Goal: Task Accomplishment & Management: Manage account settings

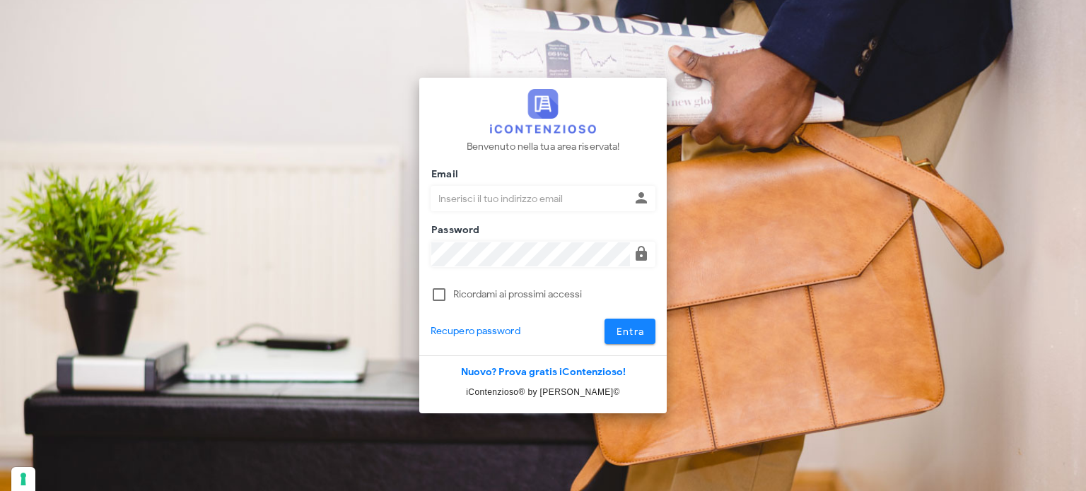
type input "[EMAIL_ADDRESS][DOMAIN_NAME]"
click at [625, 325] on button "Entra" at bounding box center [631, 331] width 52 height 25
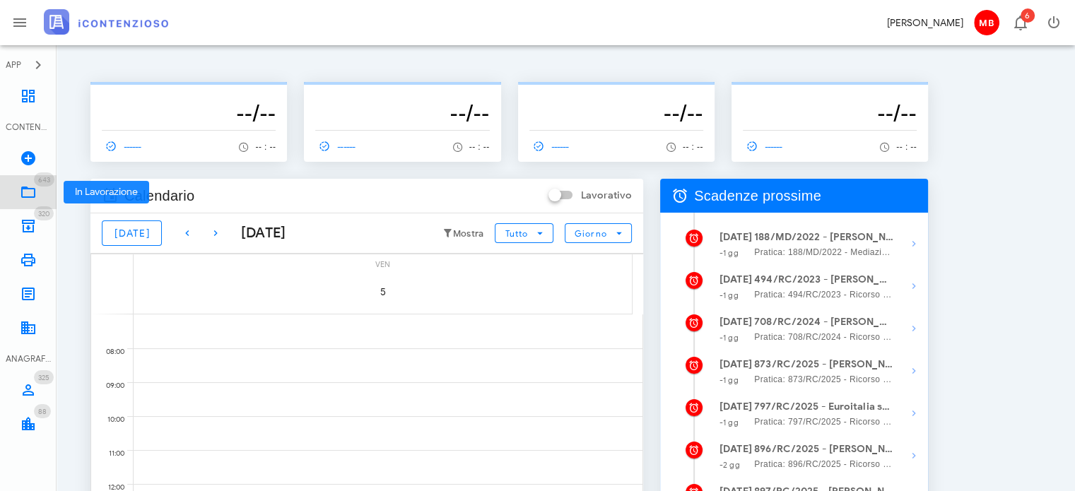
click at [35, 193] on icon at bounding box center [28, 192] width 17 height 17
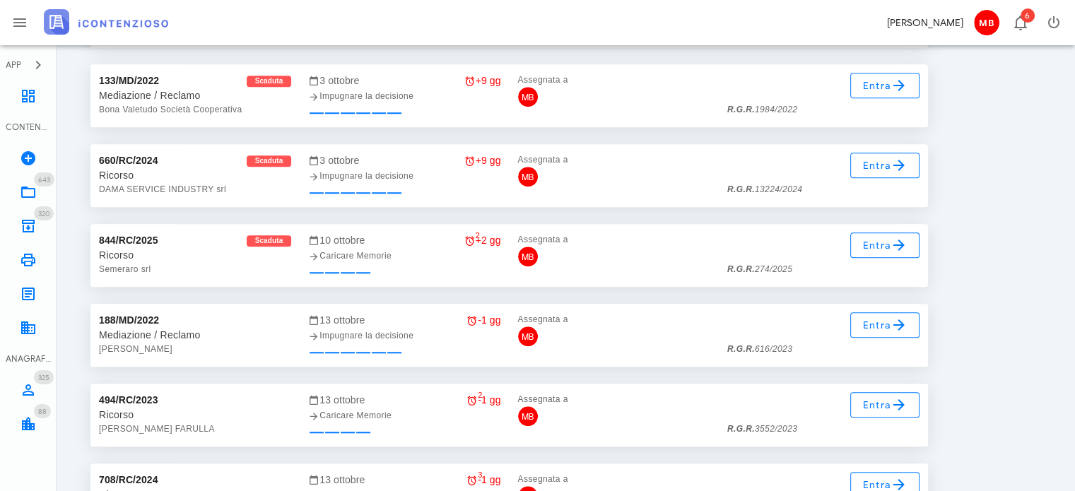
scroll to position [17359, 0]
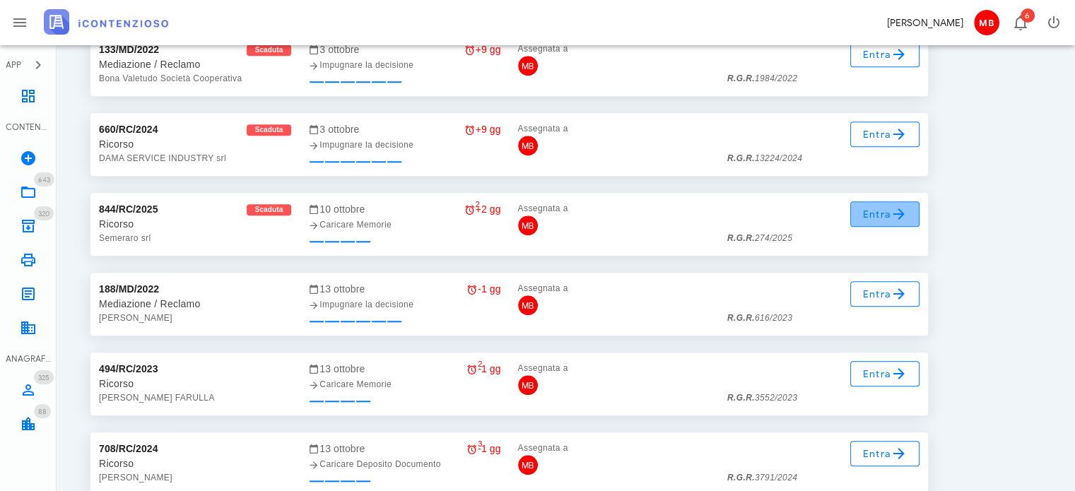
click at [865, 217] on span "Entra" at bounding box center [886, 214] width 46 height 17
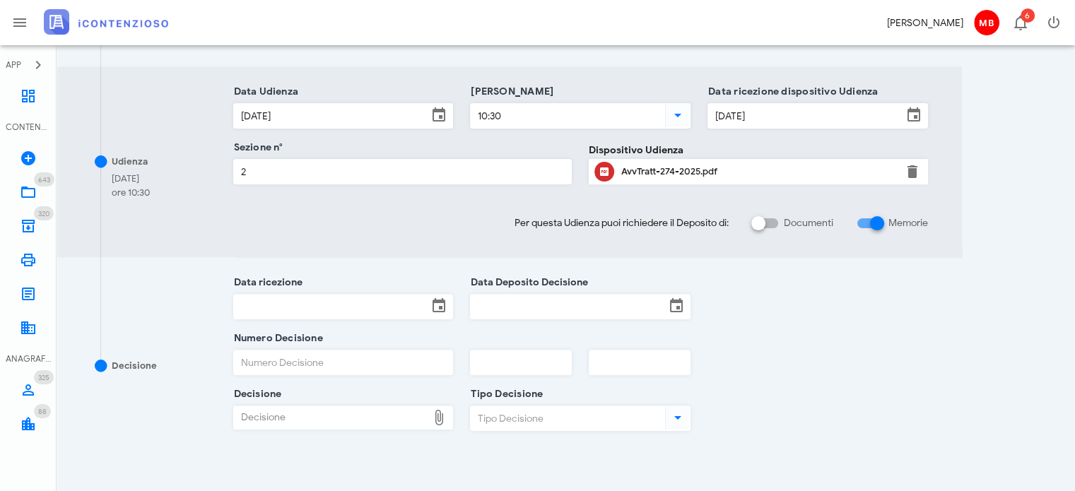
scroll to position [520, 0]
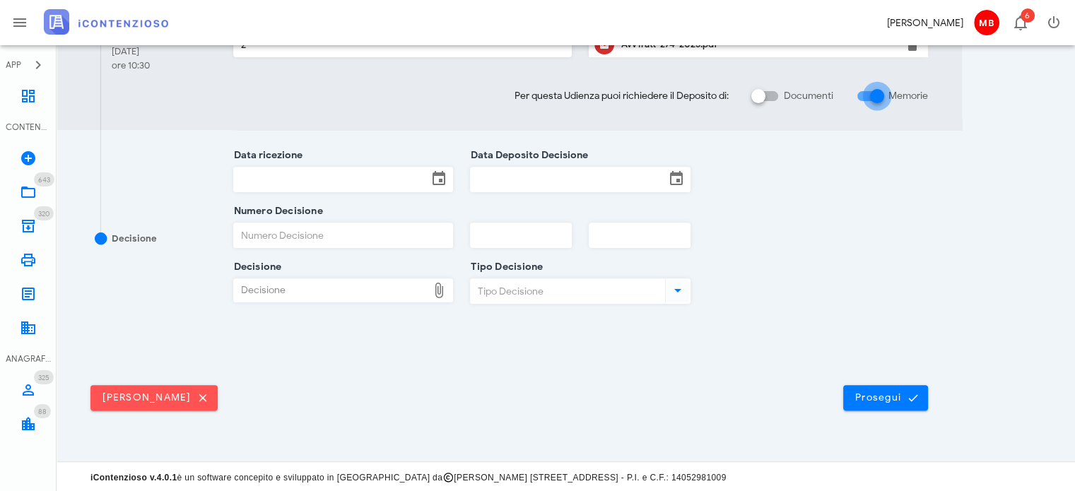
click at [875, 93] on div at bounding box center [877, 96] width 24 height 24
checkbox input "false"
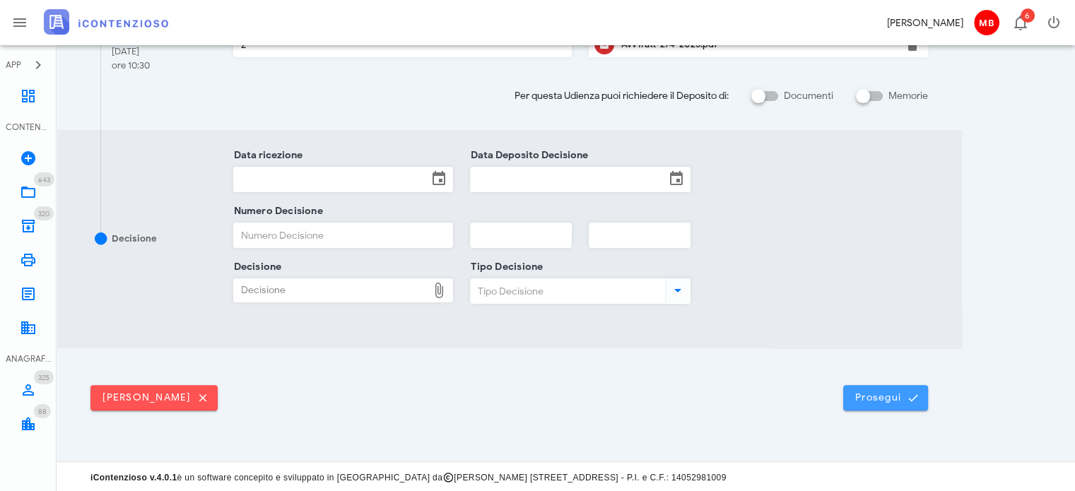
click at [883, 401] on span "Prosegui" at bounding box center [886, 398] width 62 height 13
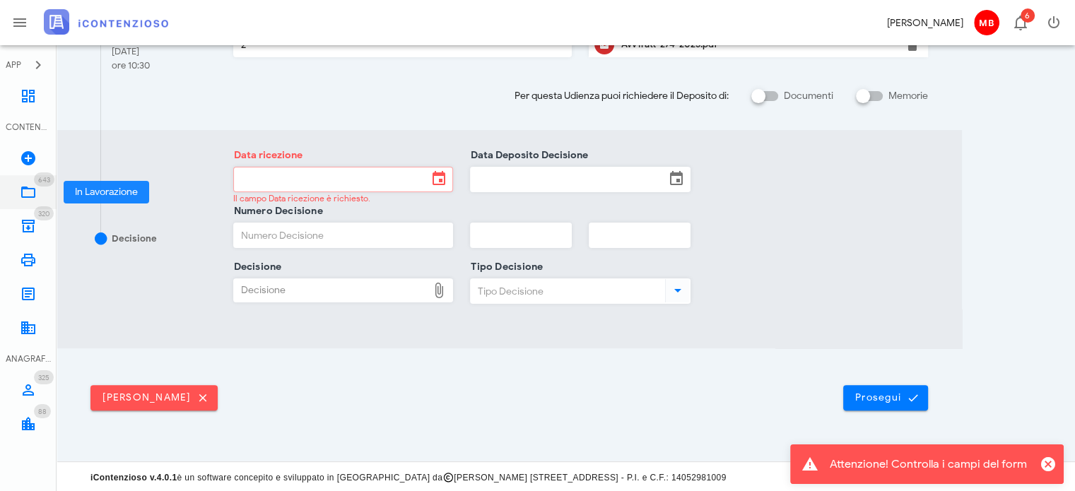
scroll to position [0, 0]
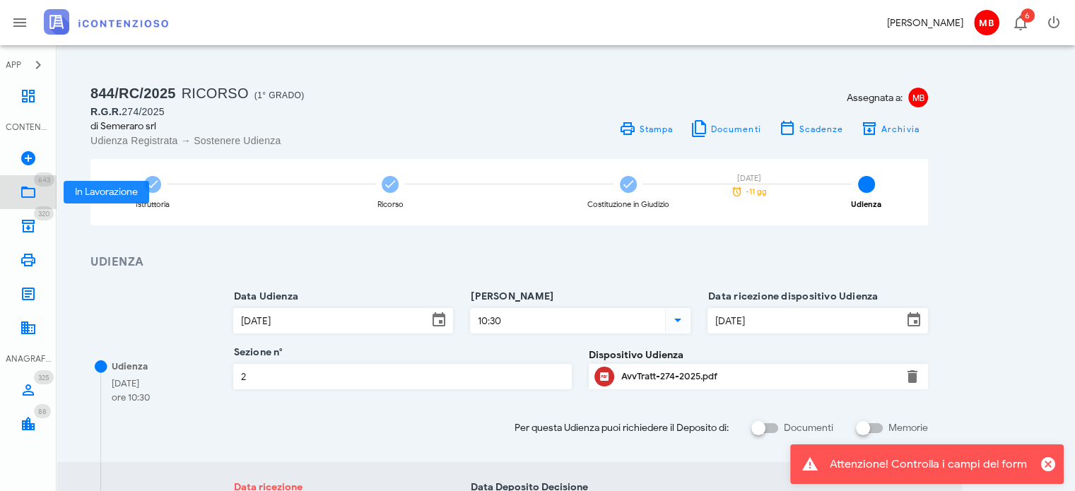
click at [28, 195] on icon at bounding box center [28, 192] width 17 height 17
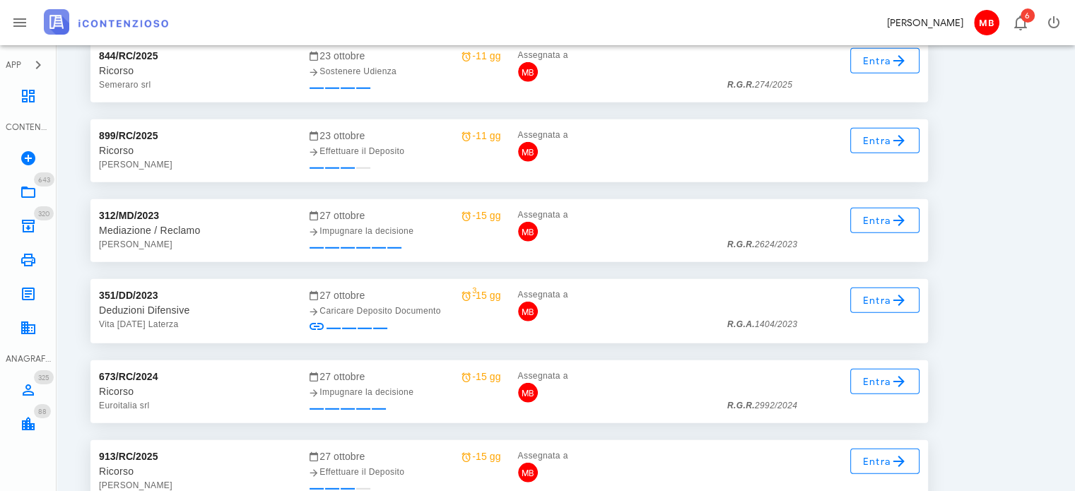
scroll to position [20021, 0]
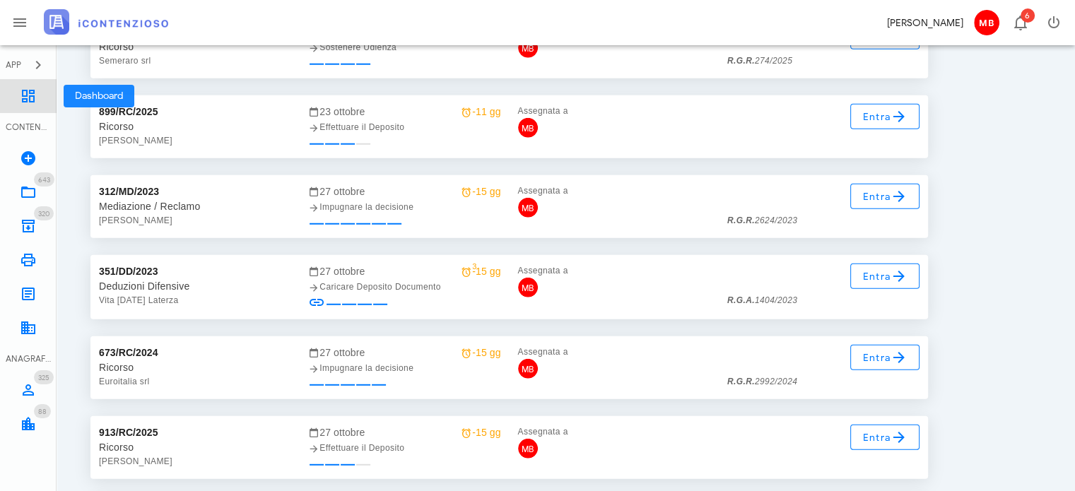
click at [38, 92] on link "Dashboard" at bounding box center [28, 96] width 57 height 34
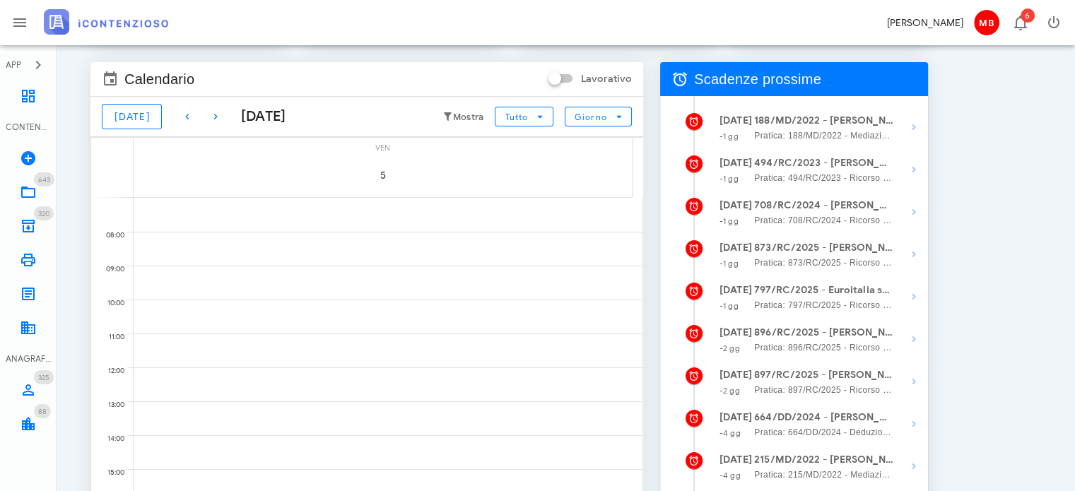
scroll to position [141, 0]
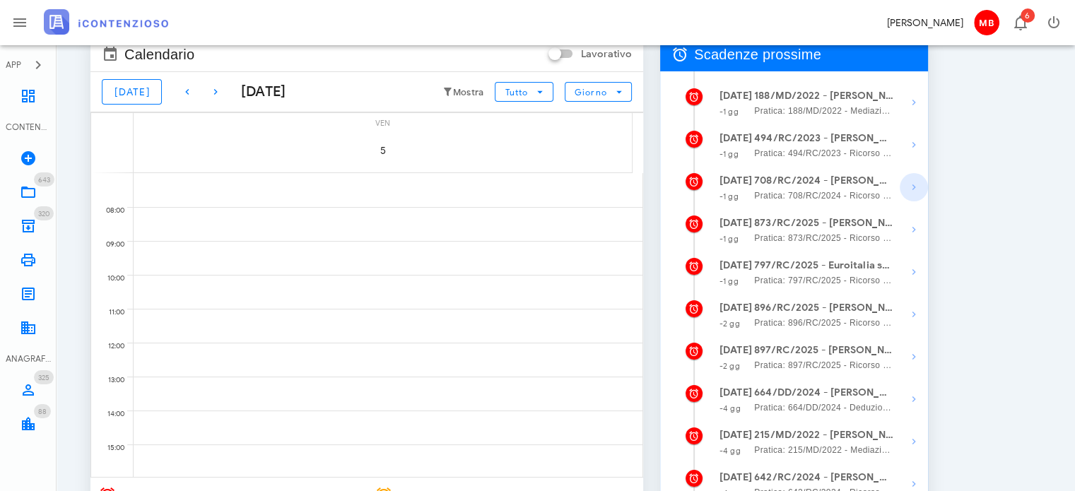
click at [913, 191] on icon "button" at bounding box center [914, 187] width 17 height 17
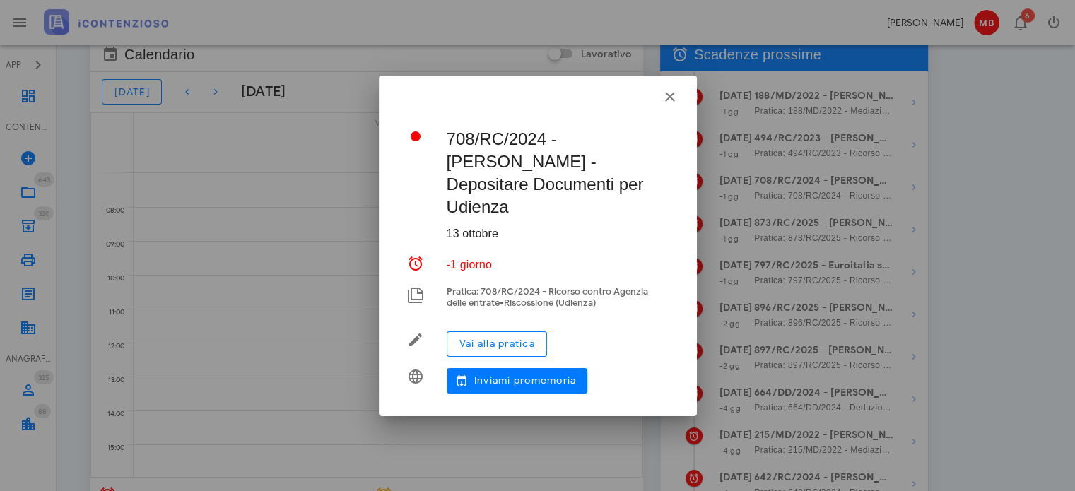
click at [679, 105] on div at bounding box center [538, 95] width 318 height 38
click at [668, 105] on icon "button" at bounding box center [670, 96] width 17 height 17
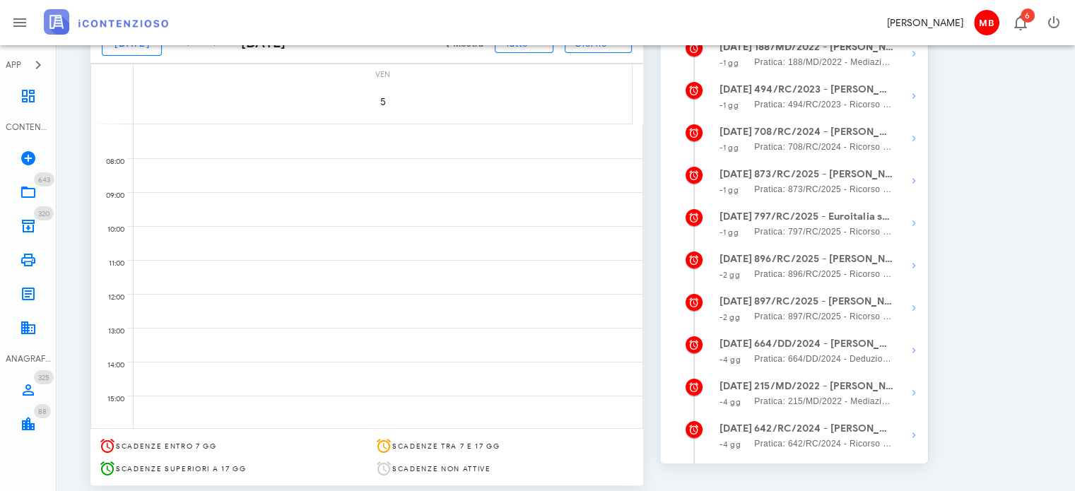
scroll to position [242, 0]
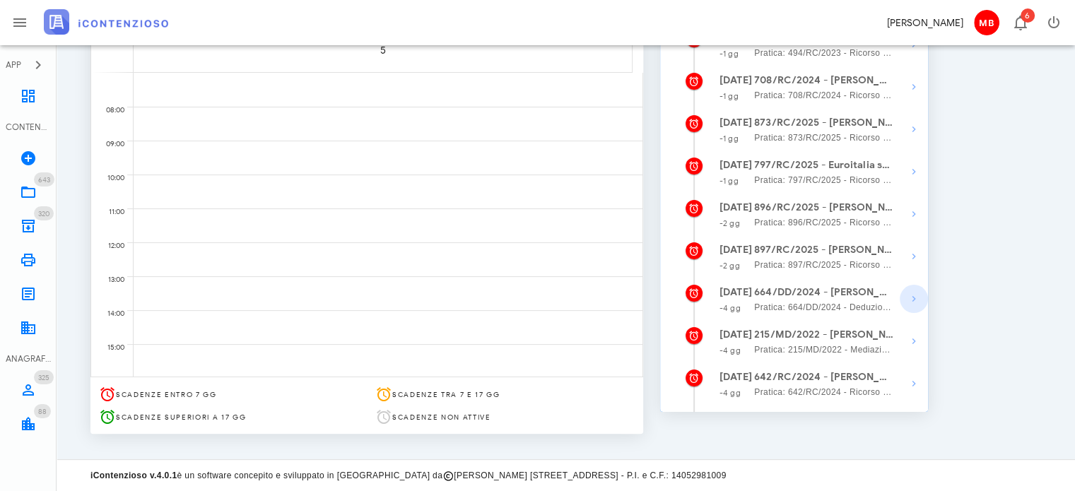
click at [911, 304] on icon "button" at bounding box center [914, 299] width 17 height 17
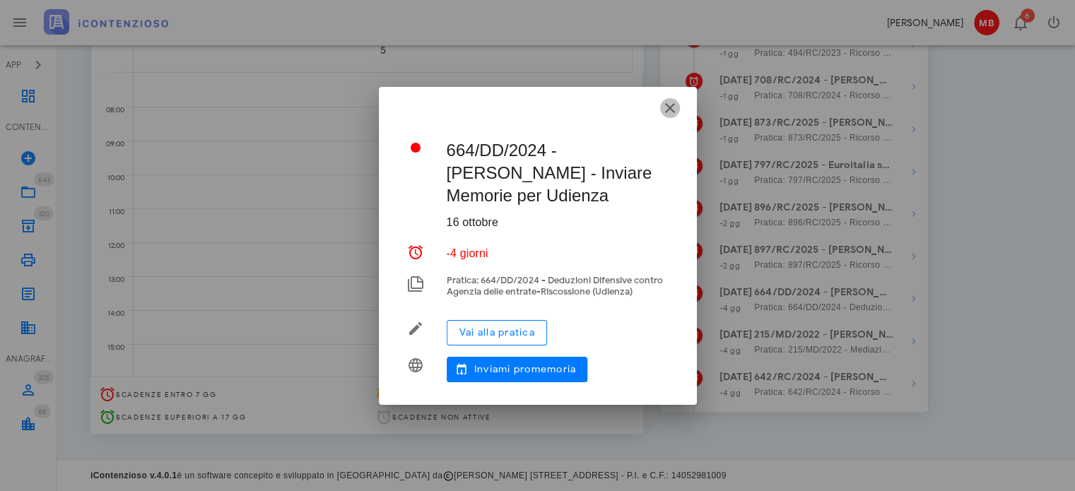
click at [667, 113] on icon "button" at bounding box center [670, 108] width 17 height 17
